Goal: Communication & Community: Ask a question

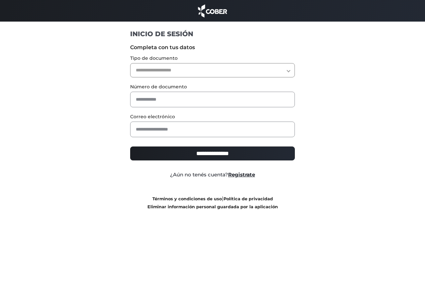
click at [150, 72] on select "**********" at bounding box center [212, 70] width 165 height 14
select select "***"
click at [130, 63] on select "**********" at bounding box center [212, 70] width 165 height 14
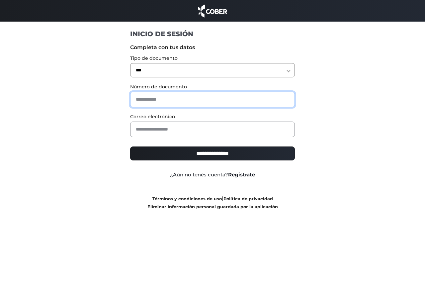
click at [149, 101] on input "text" at bounding box center [212, 100] width 165 height 16
type input "*******"
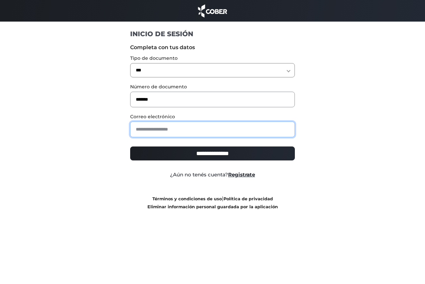
click at [145, 130] on input "email" at bounding box center [212, 130] width 165 height 16
type input "**********"
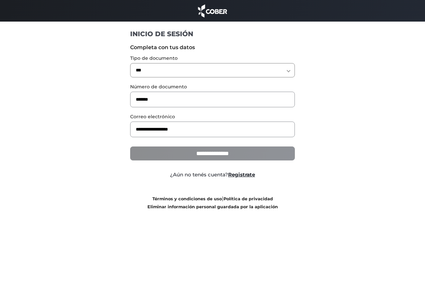
click at [217, 152] on input "**********" at bounding box center [212, 153] width 165 height 14
type input "**********"
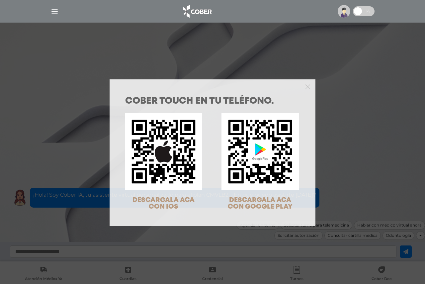
click at [54, 56] on div "COBER TOUCH en tu teléfono. DESCARGALA ACA CON IOS DESCARGALA ACA CON GOOGLE PL…" at bounding box center [212, 142] width 425 height 284
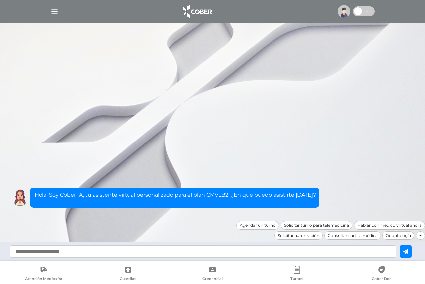
click at [56, 11] on img "button" at bounding box center [54, 11] width 8 height 8
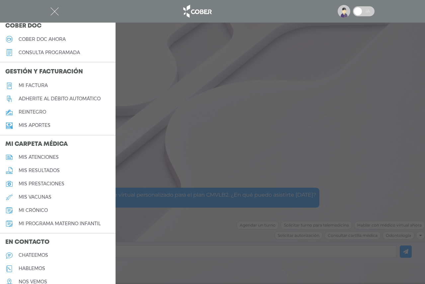
scroll to position [228, 0]
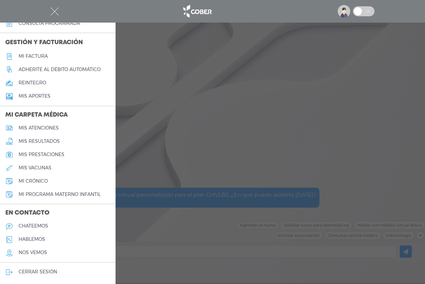
click at [36, 225] on h5 "chateemos" at bounding box center [34, 226] width 30 height 6
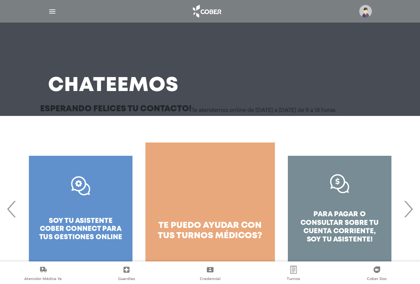
click at [86, 230] on div ".st0{fill:#FFFFFF;} soy tu asistente cober connect para tus gestiones online" at bounding box center [80, 208] width 129 height 133
click at [87, 223] on div ".st0{fill:#FFFFFF;} soy tu asistente cober connect para tus gestiones online" at bounding box center [80, 208] width 129 height 133
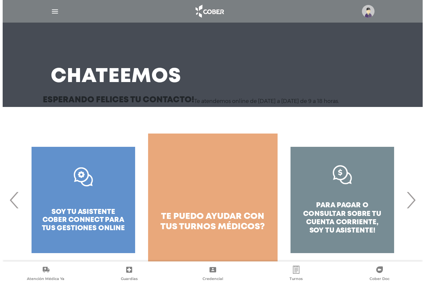
scroll to position [14, 0]
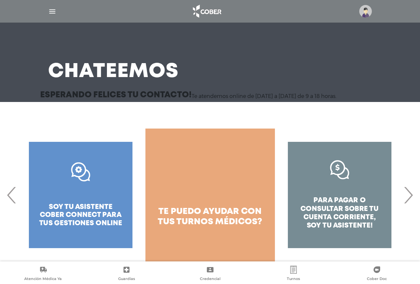
click at [86, 213] on div ".st0{fill:#FFFFFF;} soy tu asistente cober connect para tus gestiones online" at bounding box center [80, 195] width 129 height 133
click at [70, 233] on div ".st0{fill:#FFFFFF;} soy tu asistente cober connect para tus gestiones online" at bounding box center [80, 195] width 129 height 133
click at [78, 225] on div ".st0{fill:#FFFFFF;} soy tu asistente cober connect para tus gestiones online" at bounding box center [80, 195] width 129 height 133
click at [80, 225] on div ".st0{fill:#FFFFFF;} soy tu asistente cober connect para tus gestiones online" at bounding box center [80, 195] width 129 height 133
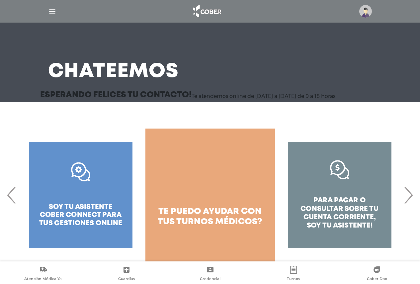
click at [80, 225] on div ".st0{fill:#FFFFFF;} soy tu asistente cober connect para tus gestiones online" at bounding box center [80, 195] width 129 height 133
click at [81, 225] on div ".st0{fill:#FFFFFF;} soy tu asistente cober connect para tus gestiones online" at bounding box center [80, 195] width 129 height 133
click at [93, 198] on div ".st0{fill:#FFFFFF;} soy tu asistente cober connect para tus gestiones online" at bounding box center [80, 195] width 129 height 133
click at [92, 197] on div ".st0{fill:#FFFFFF;} soy tu asistente cober connect para tus gestiones online" at bounding box center [80, 195] width 129 height 133
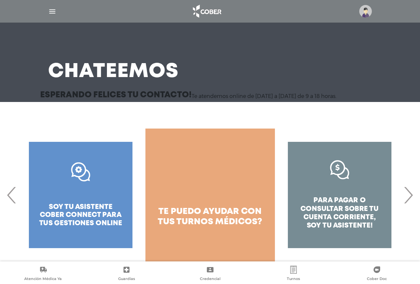
click at [92, 197] on div ".st0{fill:#FFFFFF;} soy tu asistente cober connect para tus gestiones online" at bounding box center [80, 195] width 129 height 133
click at [83, 199] on div ".st0{fill:#FFFFFF;} soy tu asistente cober connect para tus gestiones online" at bounding box center [80, 195] width 129 height 133
drag, startPoint x: 79, startPoint y: 201, endPoint x: 60, endPoint y: 203, distance: 19.0
click at [78, 200] on div ".st0{fill:#FFFFFF;} soy tu asistente cober connect para tus gestiones online" at bounding box center [80, 195] width 129 height 133
click at [54, 11] on img "button" at bounding box center [52, 11] width 8 height 8
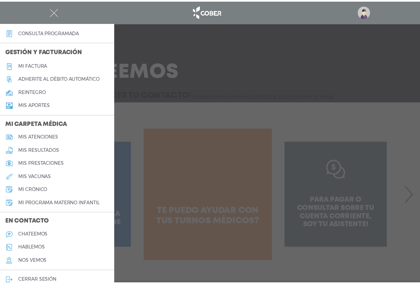
scroll to position [228, 0]
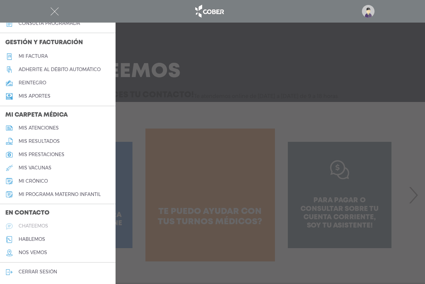
click at [32, 224] on h5 "chateemos" at bounding box center [34, 226] width 30 height 6
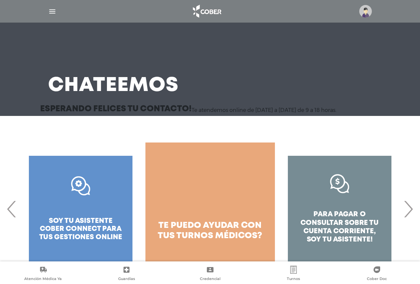
click at [53, 215] on div ".st0{fill:#FFFFFF;} soy tu asistente cober connect para tus gestiones online" at bounding box center [80, 208] width 129 height 133
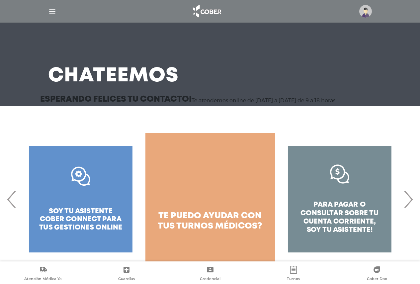
scroll to position [14, 0]
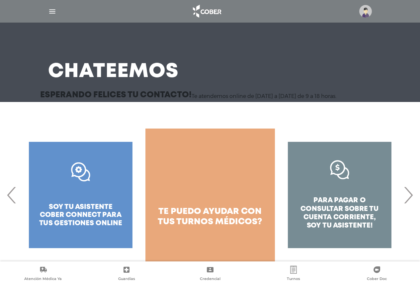
click at [85, 216] on div ".st0{fill:#FFFFFF;} soy tu asistente cober connect para tus gestiones online" at bounding box center [80, 195] width 129 height 133
click at [86, 216] on div ".st0{fill:#FFFFFF;} soy tu asistente cober connect para tus gestiones online" at bounding box center [80, 195] width 129 height 133
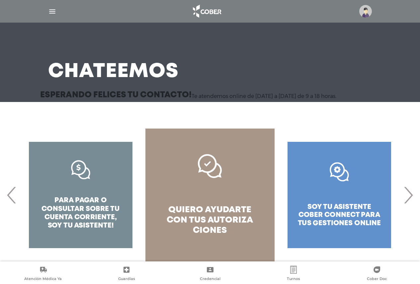
click at [167, 216] on span "quiero ayudarte con tus" at bounding box center [209, 215] width 85 height 18
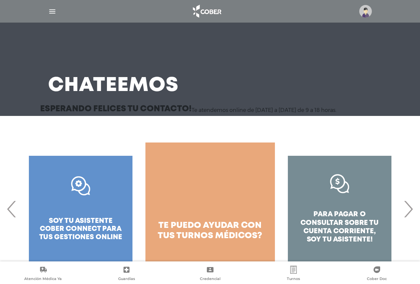
click at [73, 191] on div ".st0{fill:#FFFFFF;} soy tu asistente cober connect para tus gestiones online" at bounding box center [80, 208] width 129 height 133
click at [78, 226] on div ".st0{fill:#FFFFFF;} soy tu asistente cober connect para tus gestiones online" at bounding box center [80, 208] width 129 height 133
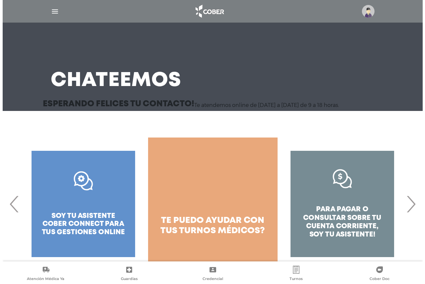
scroll to position [14, 0]
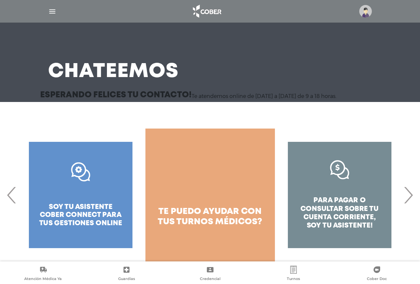
click at [7, 196] on span "‹" at bounding box center [11, 195] width 13 height 36
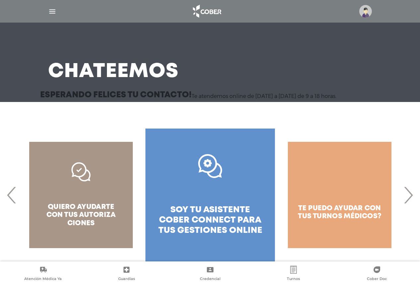
click at [39, 197] on div "quiero ayudarte con tus autoriza ciones" at bounding box center [80, 195] width 129 height 133
click at [58, 198] on div "quiero ayudarte con tus autoriza ciones" at bounding box center [80, 195] width 129 height 133
click at [58, 199] on div "quiero ayudarte con tus autoriza ciones" at bounding box center [80, 195] width 129 height 133
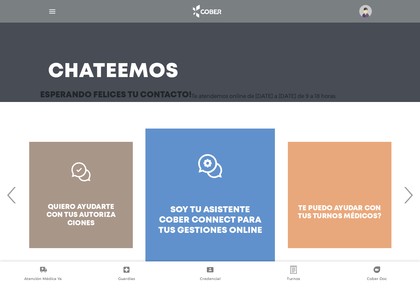
click at [68, 200] on div "quiero ayudarte con tus autoriza ciones" at bounding box center [80, 195] width 129 height 133
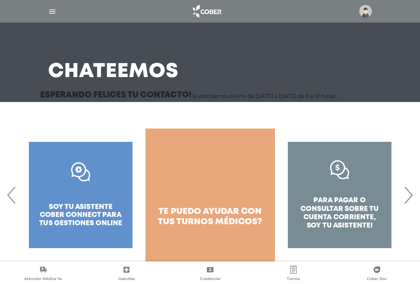
click at [52, 10] on img "button" at bounding box center [52, 11] width 8 height 8
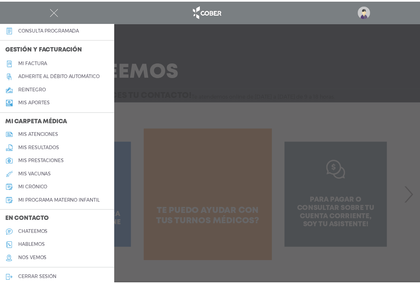
scroll to position [228, 0]
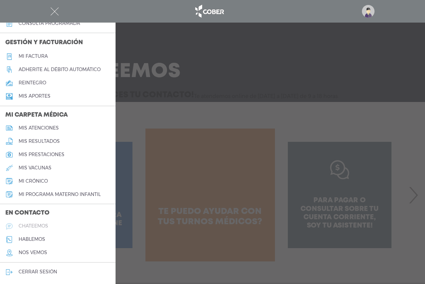
click at [46, 225] on h5 "chateemos" at bounding box center [34, 226] width 30 height 6
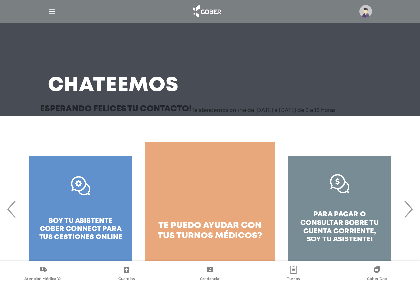
click at [57, 217] on div ".st0{fill:#FFFFFF;} soy tu asistente cober connect para tus gestiones online" at bounding box center [80, 208] width 129 height 133
click at [11, 213] on span "‹" at bounding box center [11, 209] width 13 height 36
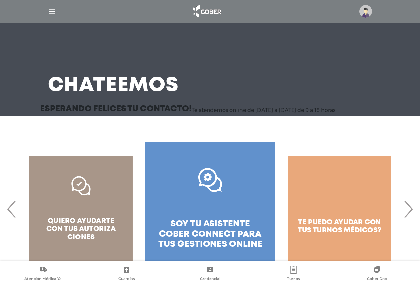
click at [51, 213] on div "quiero ayudarte con tus autoriza ciones" at bounding box center [80, 208] width 129 height 133
click at [81, 187] on div "quiero ayudarte con tus autoriza ciones" at bounding box center [80, 208] width 129 height 133
click at [96, 190] on div "quiero ayudarte con tus autoriza ciones" at bounding box center [80, 208] width 129 height 133
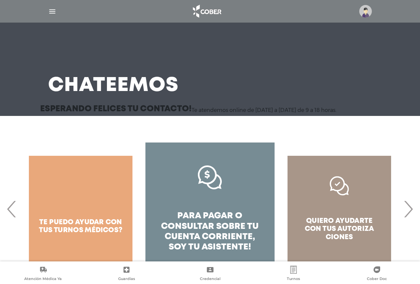
click at [369, 224] on div "quiero ayudarte con tus autoriza ciones" at bounding box center [339, 208] width 129 height 133
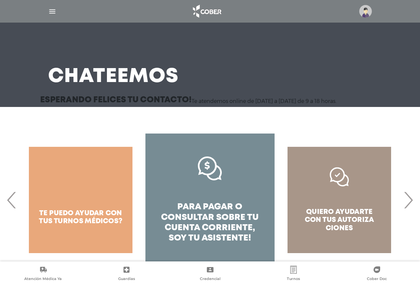
scroll to position [14, 0]
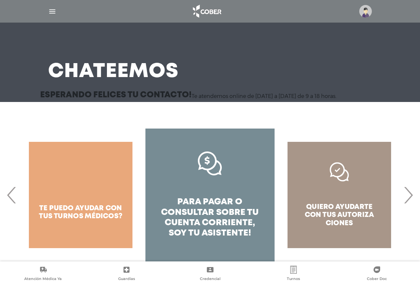
click at [357, 209] on div "quiero ayudarte con tus autoriza ciones" at bounding box center [339, 195] width 129 height 133
click at [359, 209] on div "quiero ayudarte con tus autoriza ciones" at bounding box center [339, 195] width 129 height 133
click at [360, 209] on div "quiero ayudarte con tus autoriza ciones" at bounding box center [339, 195] width 129 height 133
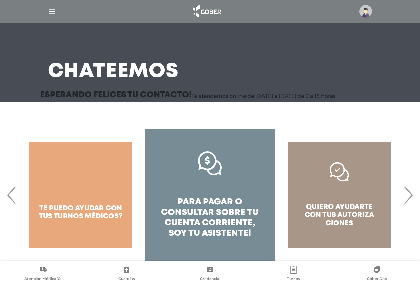
click at [324, 199] on div "quiero ayudarte con tus autoriza ciones" at bounding box center [339, 195] width 129 height 133
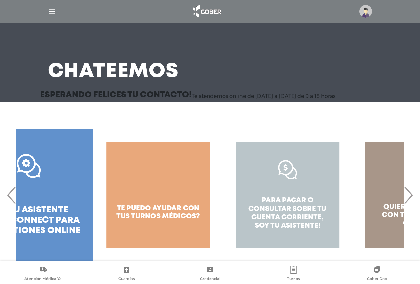
click at [325, 199] on h4 "para pagar o consultar sobre tu cuenta corriente, soy tu asistente!" at bounding box center [287, 213] width 84 height 33
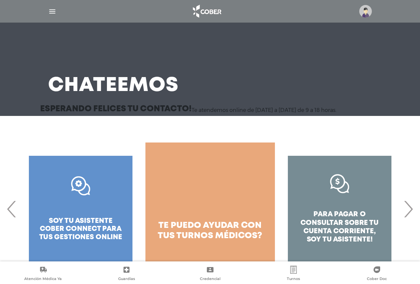
click at [97, 216] on div ".st0{fill:#FFFFFF;} soy tu asistente cober connect para tus gestiones online" at bounding box center [80, 208] width 129 height 133
click at [98, 216] on div ".st0{fill:#FFFFFF;} soy tu asistente cober connect para tus gestiones online" at bounding box center [80, 208] width 129 height 133
click at [95, 189] on div ".st0{fill:#FFFFFF;} soy tu asistente cober connect para tus gestiones online" at bounding box center [80, 208] width 129 height 133
click at [96, 189] on div ".st0{fill:#FFFFFF;} soy tu asistente cober connect para tus gestiones online" at bounding box center [80, 208] width 129 height 133
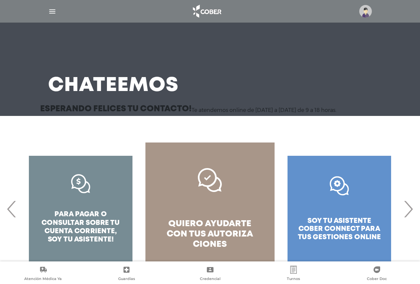
click at [325, 216] on div ".st0{fill:#FFFFFF;} soy tu asistente cober connect para tus gestiones online" at bounding box center [339, 208] width 129 height 133
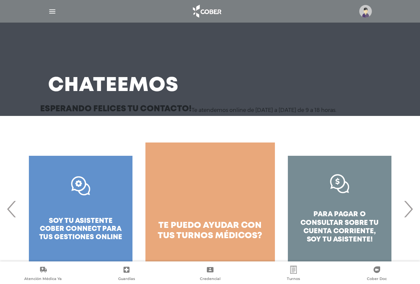
click at [98, 210] on div ".st0{fill:#FFFFFF;} soy tu asistente cober connect para tus gestiones online" at bounding box center [80, 208] width 129 height 133
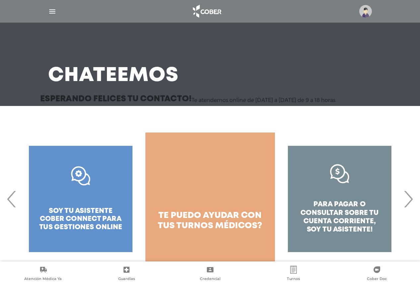
scroll to position [14, 0]
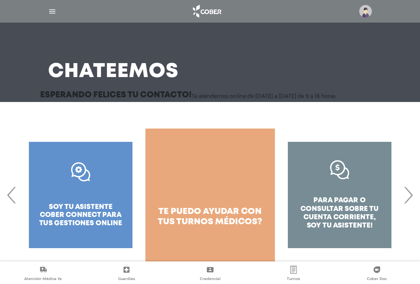
click at [96, 198] on div ".st0{fill:#FFFFFF;} soy tu asistente cober connect para tus gestiones online" at bounding box center [80, 195] width 129 height 133
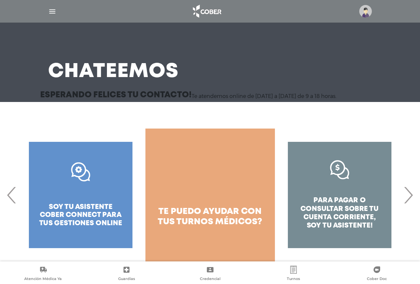
click at [96, 199] on div ".st0{fill:#FFFFFF;} soy tu asistente cober connect para tus gestiones online" at bounding box center [80, 195] width 129 height 133
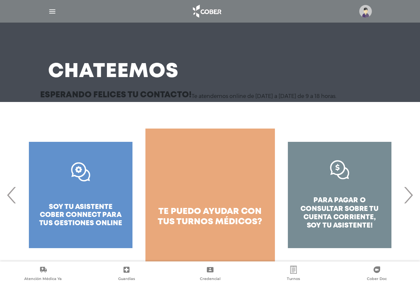
click at [96, 199] on div ".st0{fill:#FFFFFF;} soy tu asistente cober connect para tus gestiones online" at bounding box center [80, 195] width 129 height 133
click at [97, 199] on div ".st0{fill:#FFFFFF;} soy tu asistente cober connect para tus gestiones online" at bounding box center [80, 195] width 129 height 133
